Goal: Task Accomplishment & Management: Manage account settings

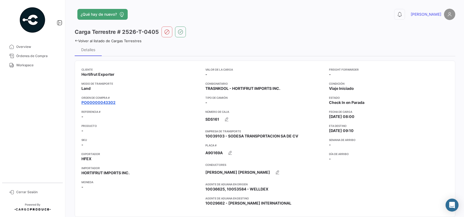
click at [99, 104] on link "PO00000043302" at bounding box center [99, 102] width 34 height 5
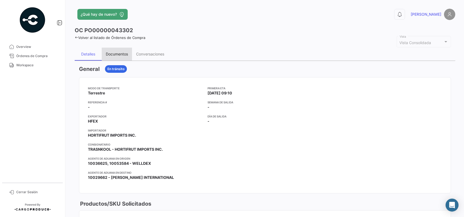
click at [122, 56] on div "Documentos" at bounding box center [117, 54] width 22 height 5
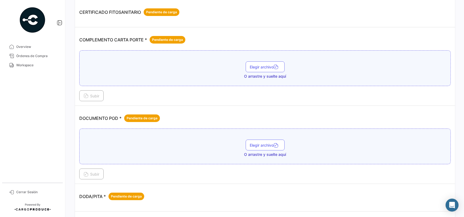
scroll to position [135, 0]
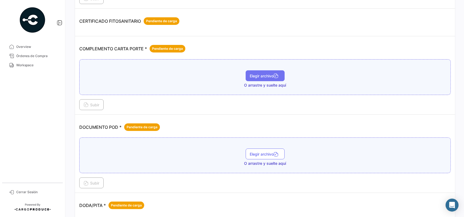
click at [262, 76] on span "Elegir archivo" at bounding box center [265, 76] width 30 height 5
click at [255, 81] on span "Elegir archivo" at bounding box center [265, 81] width 30 height 5
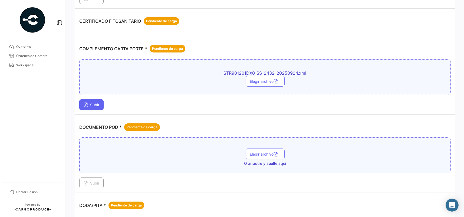
click at [95, 106] on span "Subir" at bounding box center [92, 105] width 16 height 5
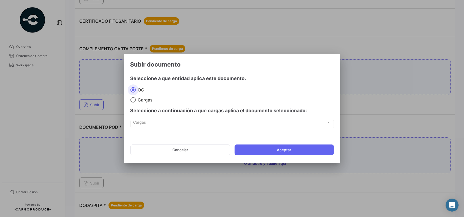
click at [143, 97] on span "Cargas" at bounding box center [144, 99] width 17 height 5
click at [136, 97] on input "Cargas" at bounding box center [133, 99] width 5 height 5
radio input "true"
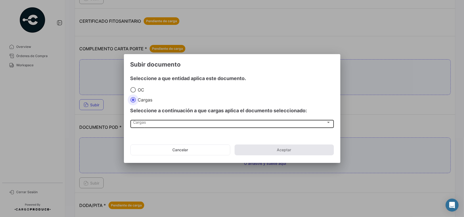
click at [154, 123] on div "Cargas" at bounding box center [229, 123] width 193 height 5
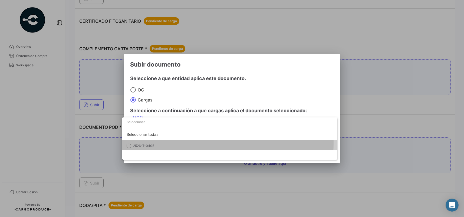
click at [161, 143] on mat-option "2526-T-0405" at bounding box center [229, 145] width 215 height 11
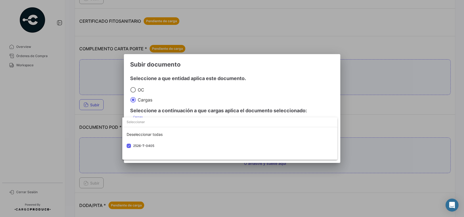
click at [225, 77] on div at bounding box center [232, 108] width 464 height 217
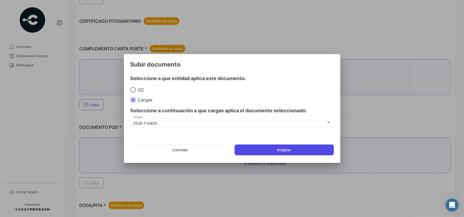
click at [262, 148] on button "Aceptar" at bounding box center [284, 150] width 99 height 11
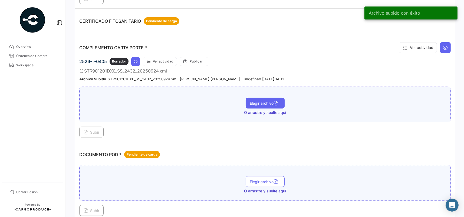
click at [250, 101] on span "Elegir archivo" at bounding box center [265, 103] width 30 height 5
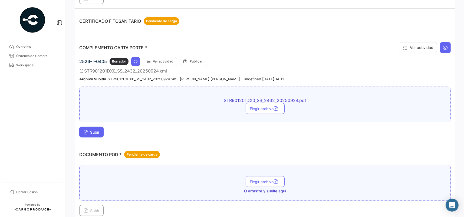
click at [98, 131] on span "Subir" at bounding box center [92, 132] width 16 height 5
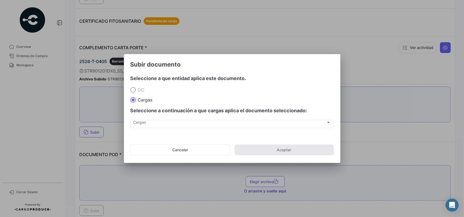
click at [176, 116] on div "Seleccione a continuación a que cargas aplica el documento seleccionado:" at bounding box center [233, 111] width 204 height 16
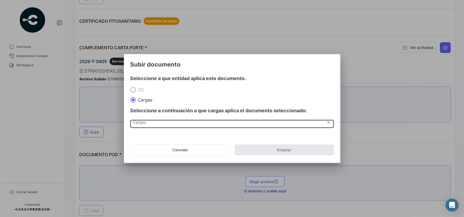
drag, startPoint x: 176, startPoint y: 128, endPoint x: 173, endPoint y: 126, distance: 3.1
click at [175, 127] on div "Cargas Cargas" at bounding box center [233, 127] width 204 height 14
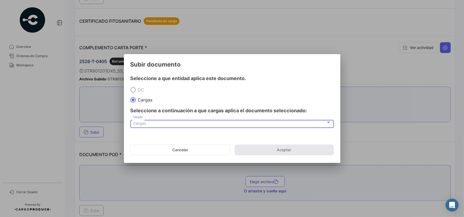
click at [174, 125] on div "Cargas" at bounding box center [229, 123] width 193 height 5
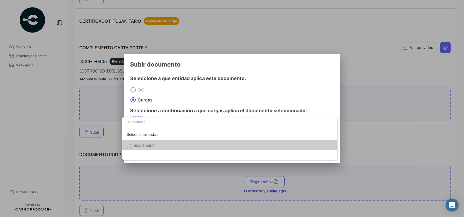
click at [161, 148] on mat-option "2526-T-0405" at bounding box center [229, 145] width 215 height 11
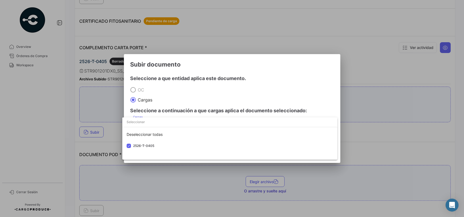
click at [195, 96] on div at bounding box center [232, 108] width 464 height 217
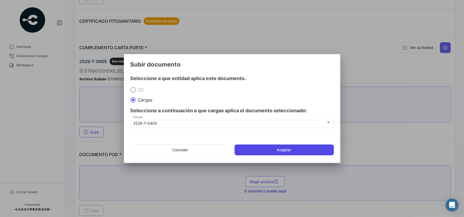
click at [258, 147] on button "Aceptar" at bounding box center [284, 150] width 99 height 11
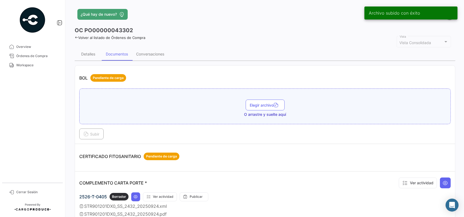
scroll to position [0, 0]
click at [90, 55] on div "Detalles" at bounding box center [88, 54] width 14 height 5
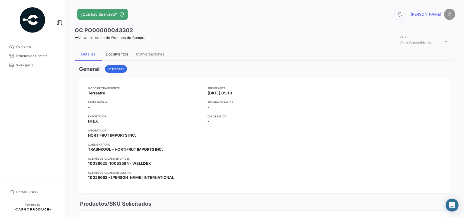
click at [120, 54] on div "Documentos" at bounding box center [117, 54] width 22 height 5
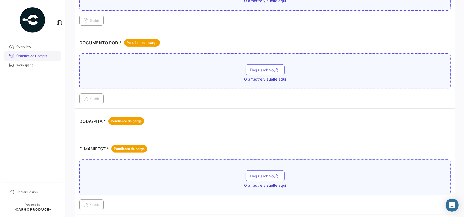
scroll to position [190, 0]
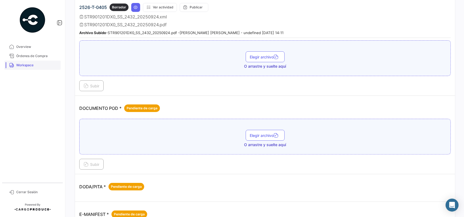
click at [42, 68] on link "Workspace" at bounding box center [32, 65] width 56 height 9
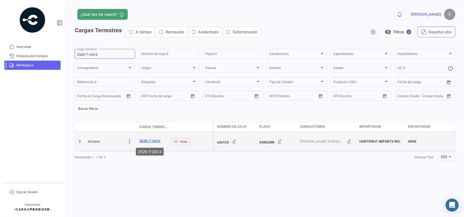
click at [147, 140] on link "2526-T-0413" at bounding box center [149, 141] width 21 height 5
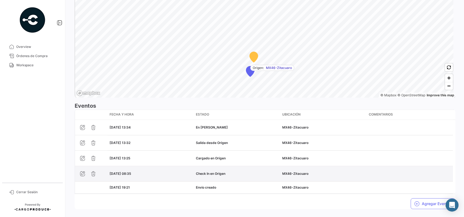
scroll to position [399, 0]
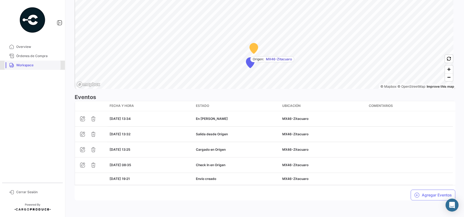
click at [36, 66] on span "Workspace" at bounding box center [37, 65] width 42 height 5
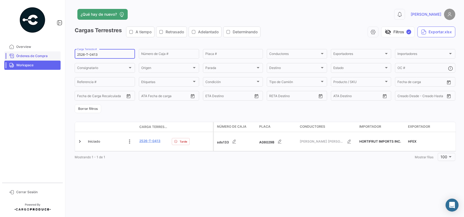
drag, startPoint x: 109, startPoint y: 53, endPoint x: 58, endPoint y: 55, distance: 50.9
click at [58, 55] on mat-sidenav-container "Overview Órdenes de Compra Workspace Cerrar Sesión ¿Qué hay de nuevo? 0 [PERSON…" at bounding box center [232, 108] width 464 height 217
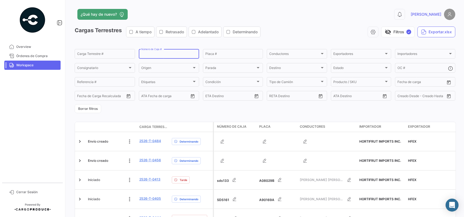
click at [171, 56] on input "Número de Caja #" at bounding box center [169, 55] width 56 height 4
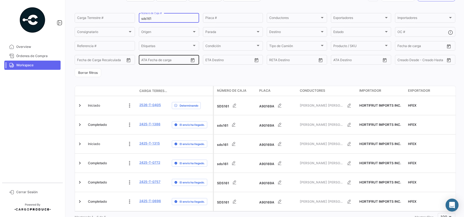
scroll to position [36, 0]
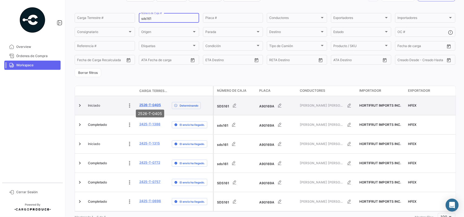
type input "sds161"
click at [157, 103] on link "2526-T-0405" at bounding box center [150, 105] width 22 height 5
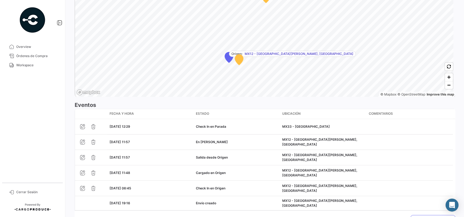
scroll to position [405, 0]
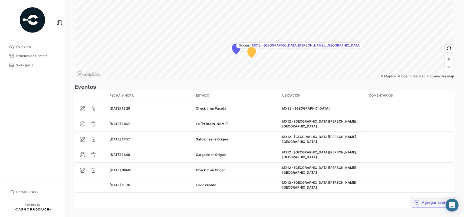
click at [424, 197] on button "Agregar Eventos" at bounding box center [433, 202] width 45 height 11
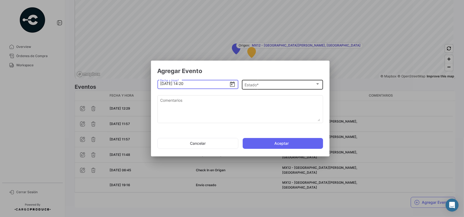
click at [257, 82] on div "Estado * Estado *" at bounding box center [283, 84] width 76 height 11
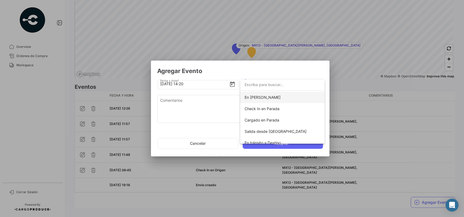
scroll to position [54, 0]
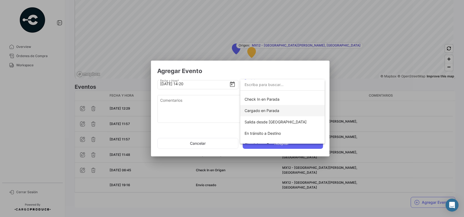
click at [281, 106] on span "Cargado en Parada" at bounding box center [283, 110] width 76 height 11
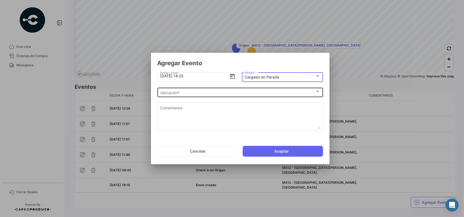
click at [187, 92] on div "Ubicación *" at bounding box center [237, 92] width 155 height 5
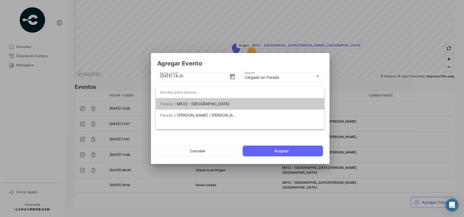
click at [209, 105] on span "[PERSON_NAME] 1: MX33 - [GEOGRAPHIC_DATA]" at bounding box center [198, 103] width 76 height 11
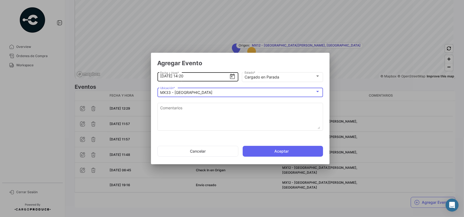
click at [190, 76] on input "[DATE] 14:20" at bounding box center [194, 76] width 69 height 19
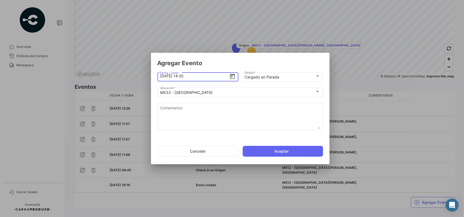
click at [190, 76] on input "[DATE] 14:20" at bounding box center [194, 76] width 69 height 19
click at [196, 75] on input "[DATE] 14:20" at bounding box center [194, 76] width 69 height 19
type input "[DATE] 14:16"
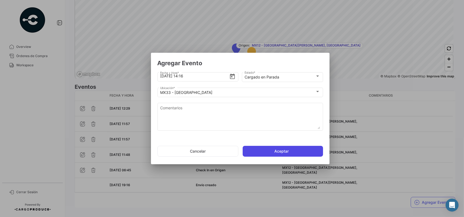
click at [253, 149] on button "Aceptar" at bounding box center [283, 151] width 80 height 11
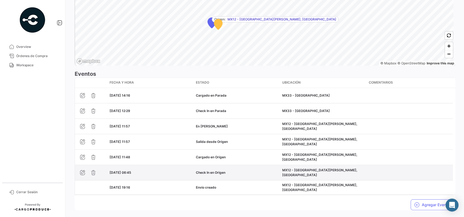
scroll to position [421, 0]
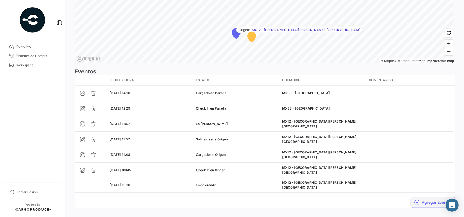
click at [430, 197] on button "Agregar Eventos" at bounding box center [433, 202] width 45 height 11
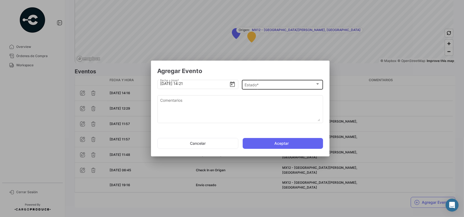
click at [257, 81] on div "Estado * Estado *" at bounding box center [283, 84] width 76 height 11
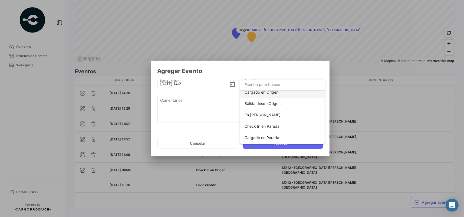
scroll to position [54, 0]
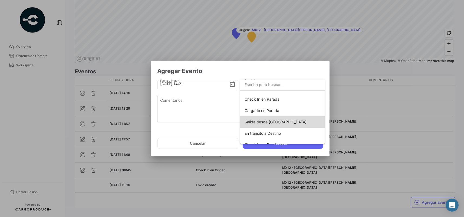
click at [284, 123] on span "Salida desde [GEOGRAPHIC_DATA]" at bounding box center [283, 121] width 76 height 11
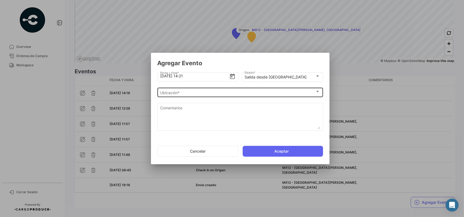
click at [191, 96] on div "Ubicación * Ubicación *" at bounding box center [240, 92] width 160 height 11
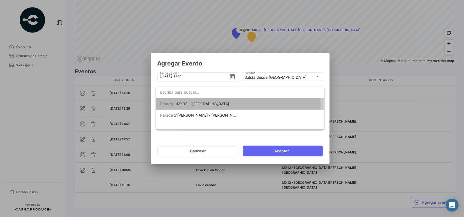
click at [199, 105] on span "MX33 - [GEOGRAPHIC_DATA]" at bounding box center [203, 104] width 52 height 5
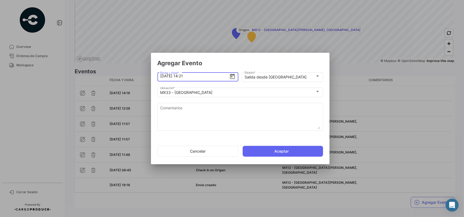
click at [198, 76] on input "[DATE] 14:21" at bounding box center [194, 76] width 69 height 19
type input "[DATE] 14:18"
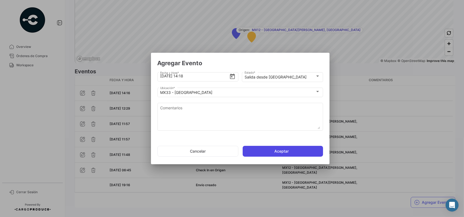
click at [257, 147] on button "Aceptar" at bounding box center [283, 151] width 80 height 11
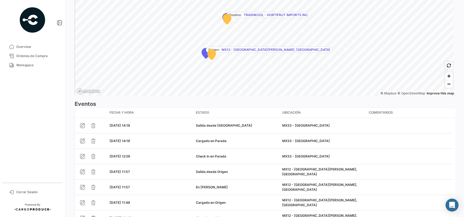
scroll to position [445, 0]
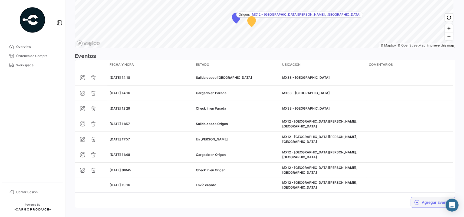
click at [417, 197] on button "Agregar Eventos" at bounding box center [433, 202] width 45 height 11
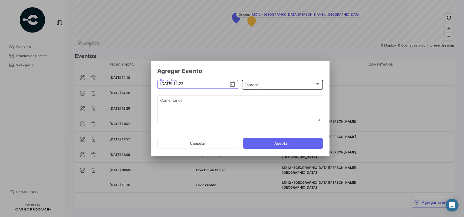
click at [257, 84] on span "Estado *" at bounding box center [280, 85] width 71 height 5
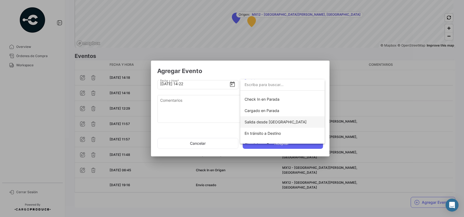
scroll to position [27, 0]
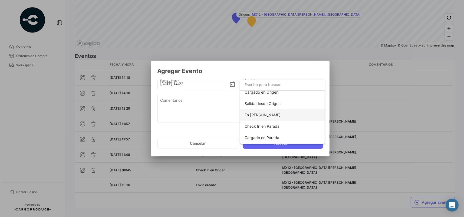
click at [287, 112] on span "En [PERSON_NAME]" at bounding box center [283, 114] width 76 height 11
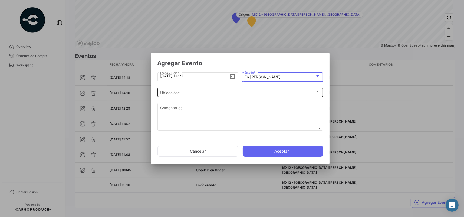
click at [225, 93] on div "Ubicación *" at bounding box center [237, 92] width 155 height 5
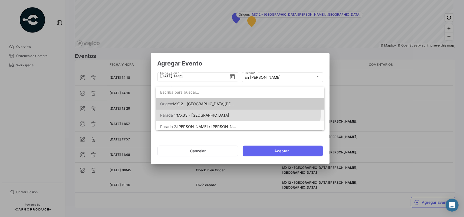
click at [221, 111] on span "[PERSON_NAME] 1: MX33 - [GEOGRAPHIC_DATA]" at bounding box center [198, 115] width 76 height 11
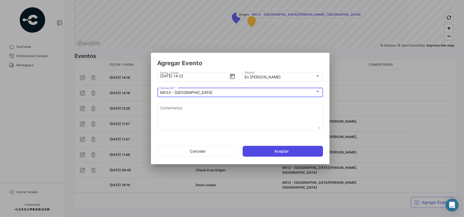
click at [260, 150] on button "Aceptar" at bounding box center [283, 151] width 80 height 11
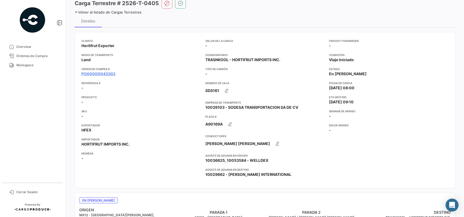
scroll to position [27, 0]
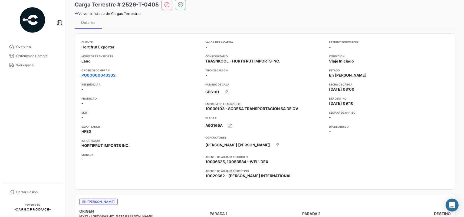
click at [109, 76] on link "PO00000043302" at bounding box center [99, 75] width 34 height 5
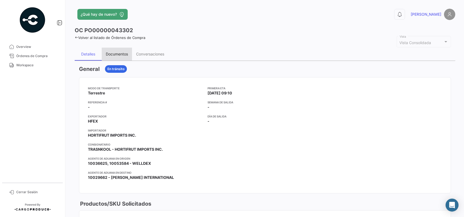
click at [122, 57] on div "Documentos" at bounding box center [117, 54] width 30 height 13
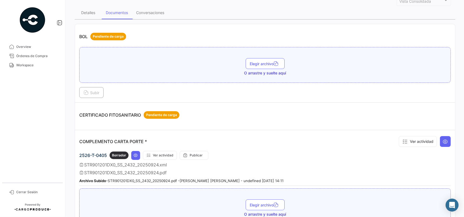
scroll to position [54, 0]
